Goal: Transaction & Acquisition: Register for event/course

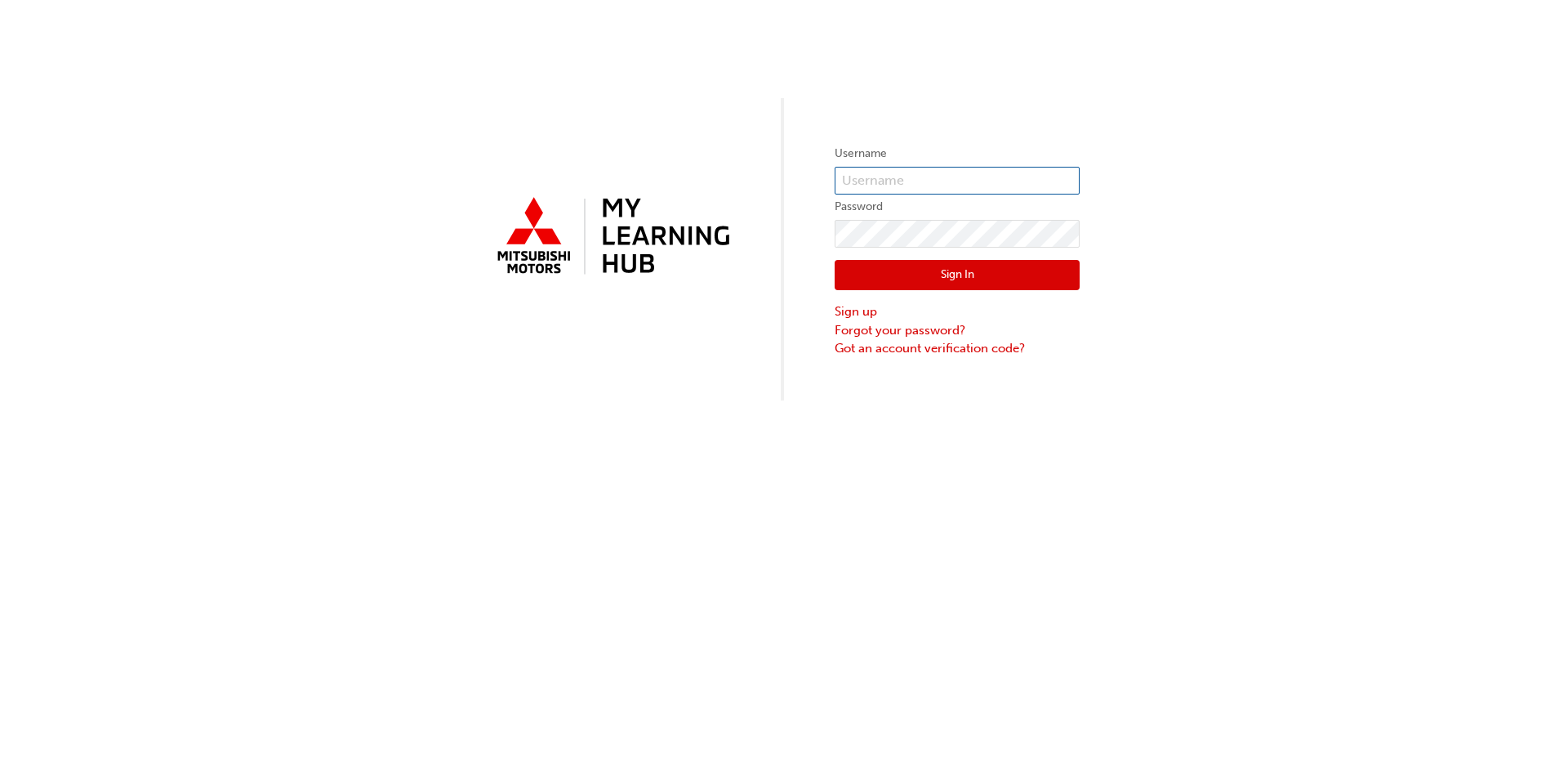
type input "ojoerin@flightmotors.com.au"
click at [1011, 287] on button "Sign In" at bounding box center [957, 276] width 245 height 31
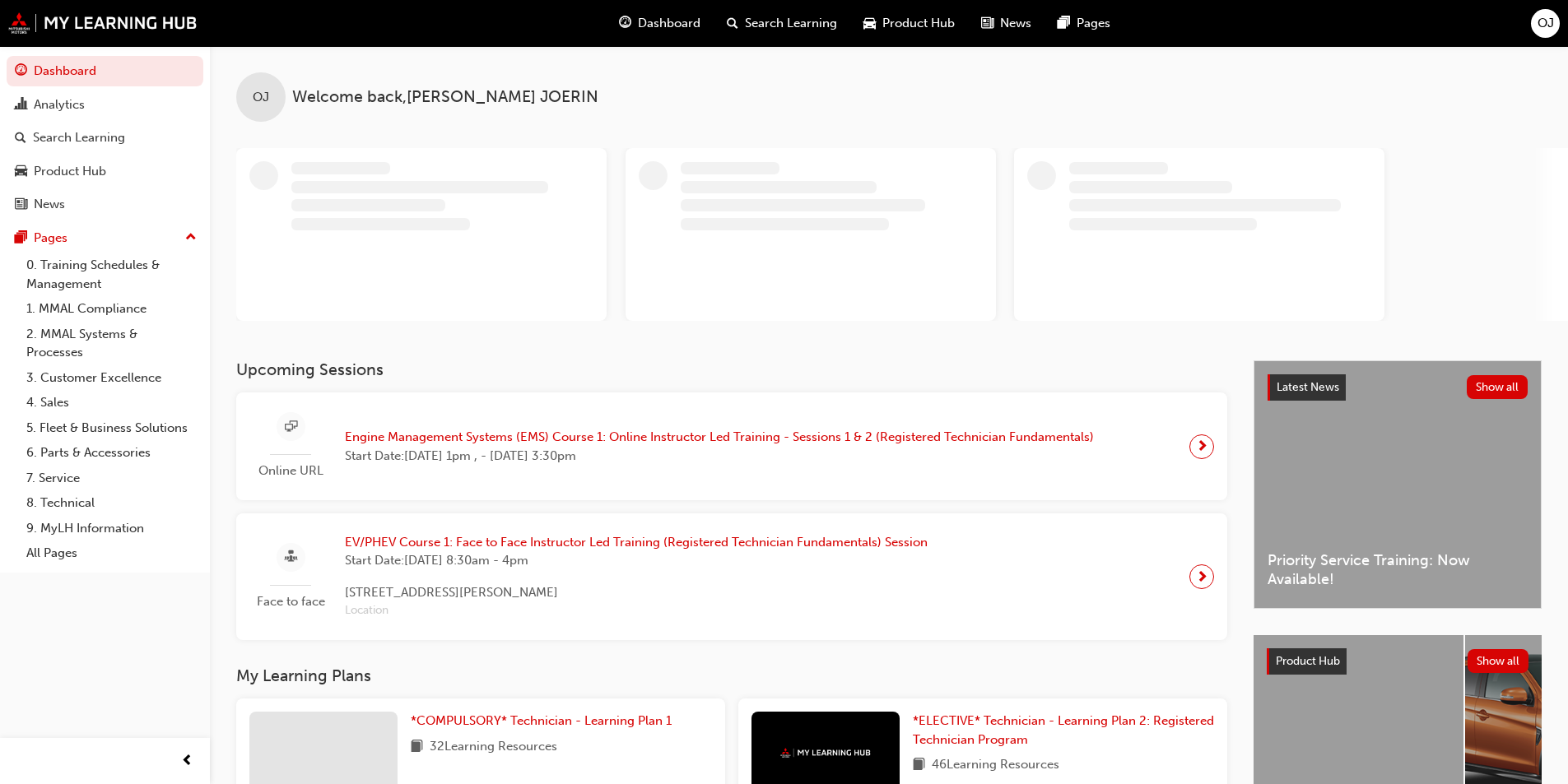
click at [584, 433] on span "Engine Management Systems (EMS) Course 1: Online Instructor Led Training - Sess…" at bounding box center [720, 437] width 749 height 19
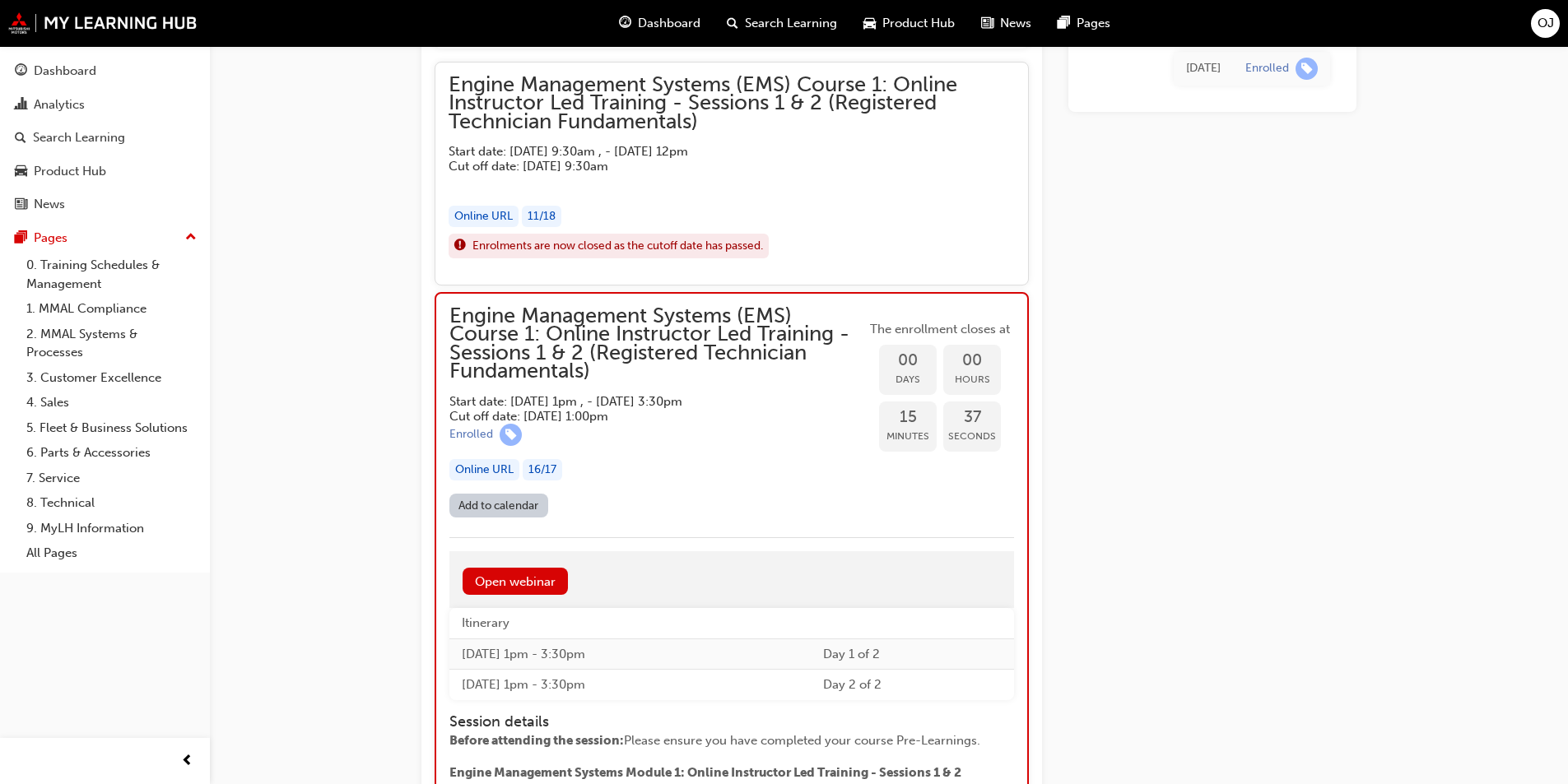
scroll to position [1649, 0]
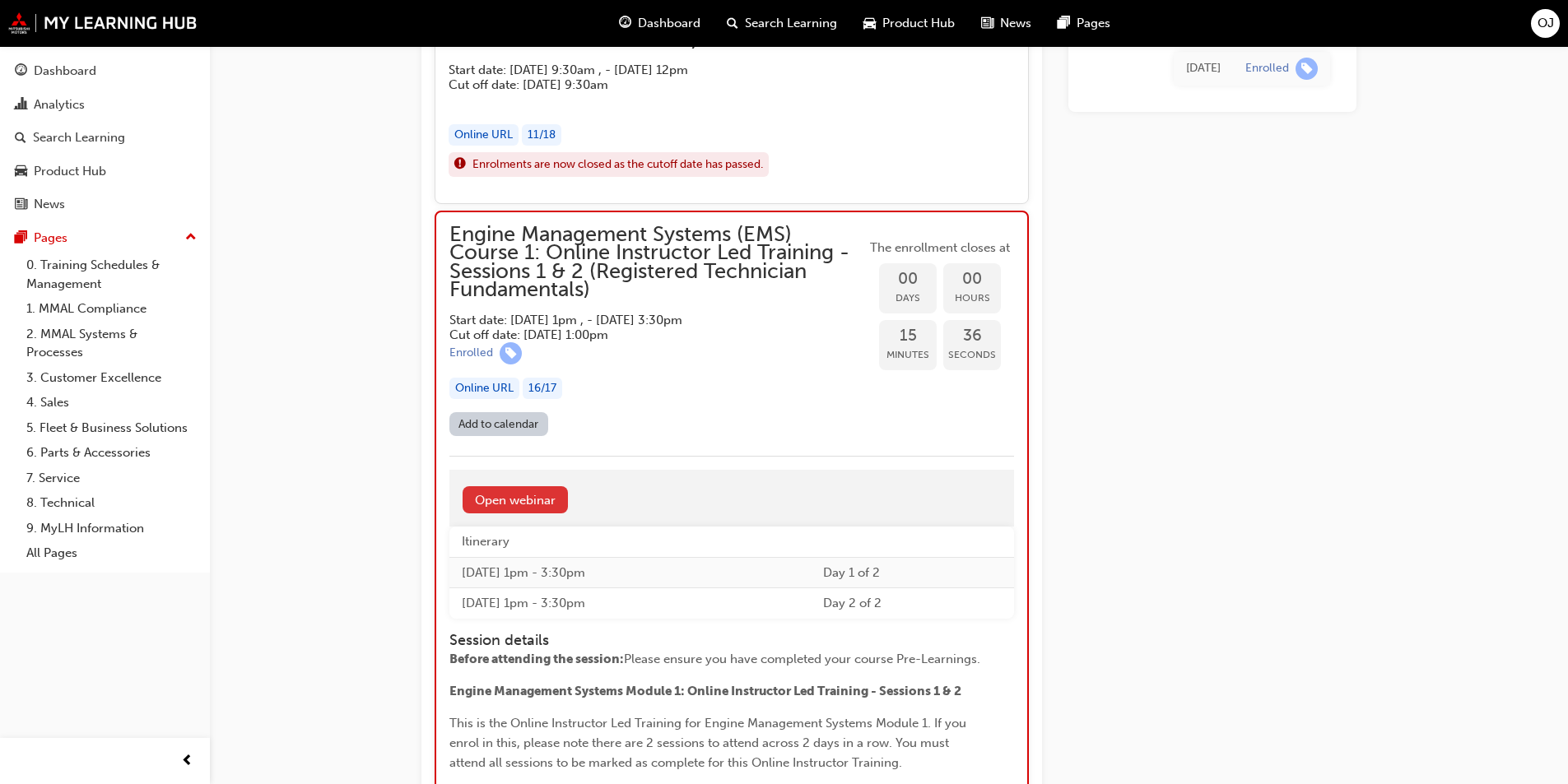
click at [537, 512] on link "Open webinar" at bounding box center [514, 500] width 105 height 27
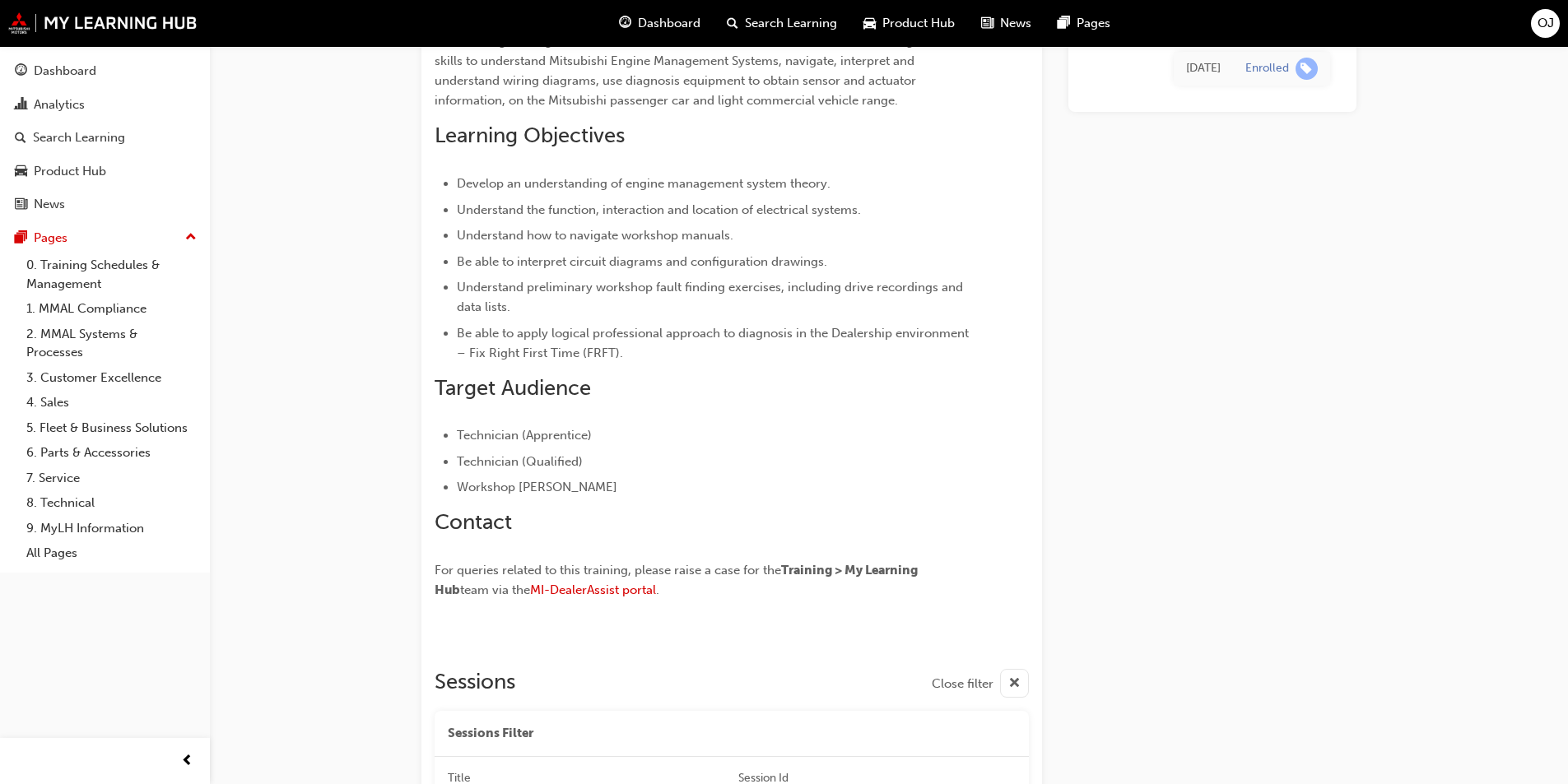
scroll to position [1928, 0]
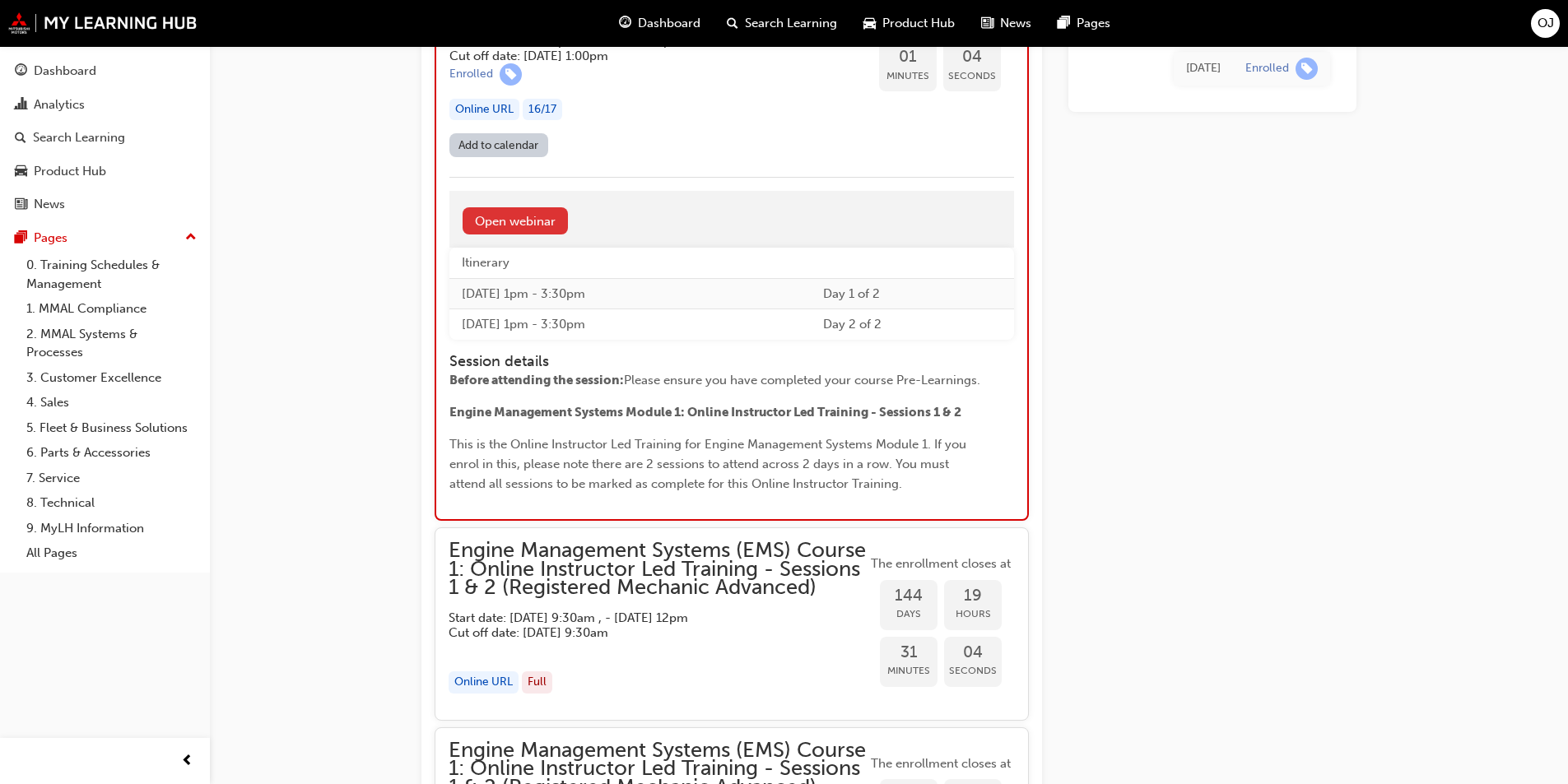
click at [531, 217] on link "Open webinar" at bounding box center [514, 221] width 105 height 27
